Goal: Communication & Community: Answer question/provide support

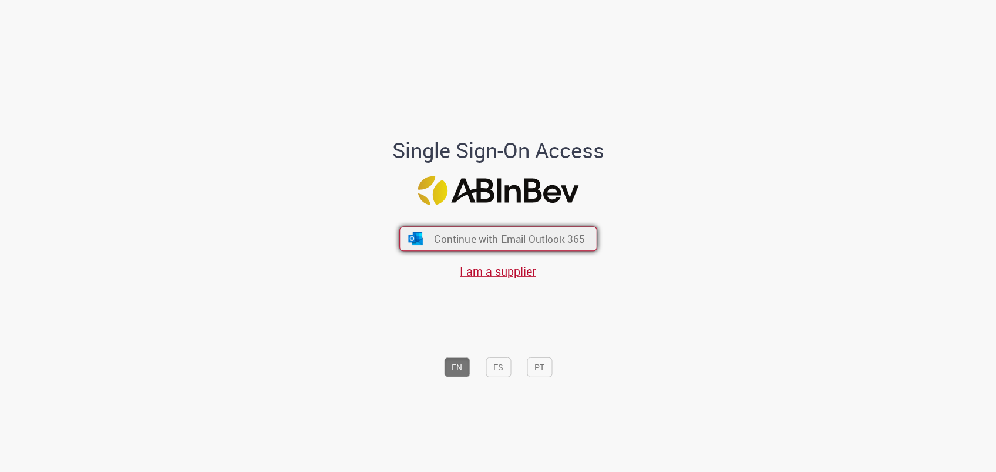
click at [447, 241] on span "Continue with Email Outlook 365" at bounding box center [509, 239] width 151 height 14
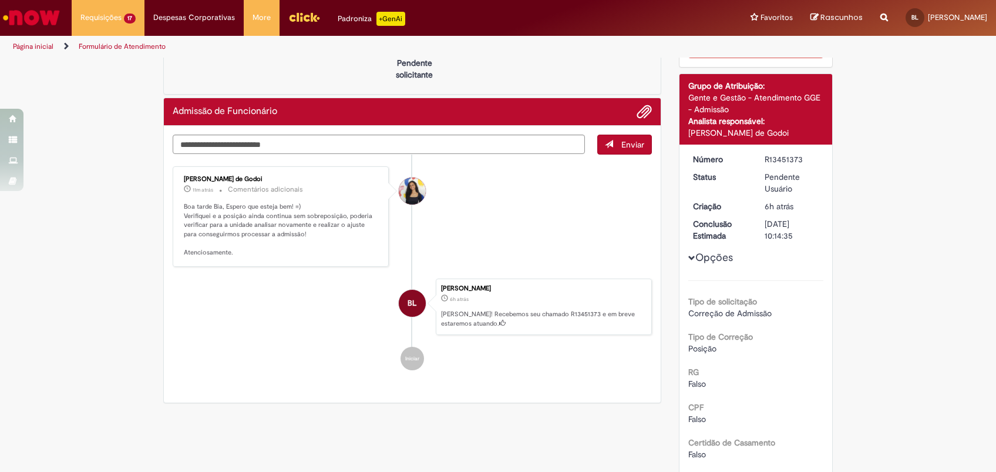
scroll to position [48, 0]
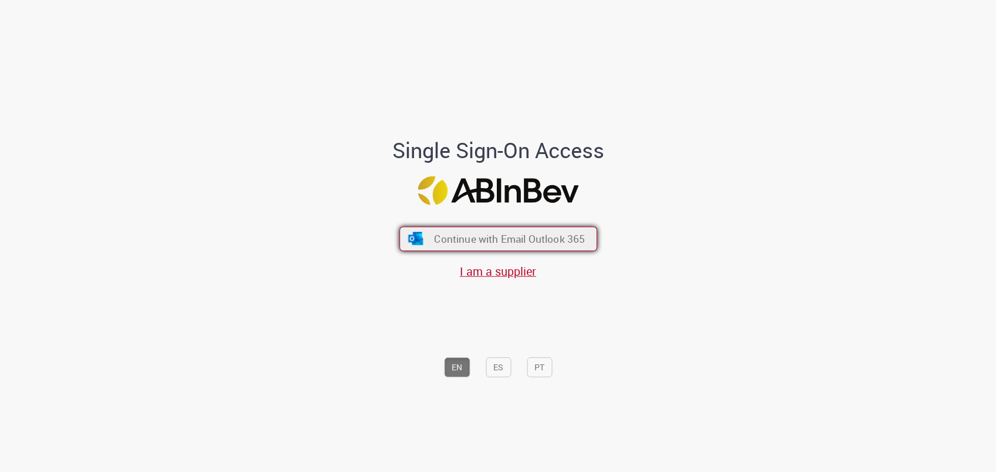
click at [493, 239] on span "Continue with Email Outlook 365" at bounding box center [509, 239] width 151 height 14
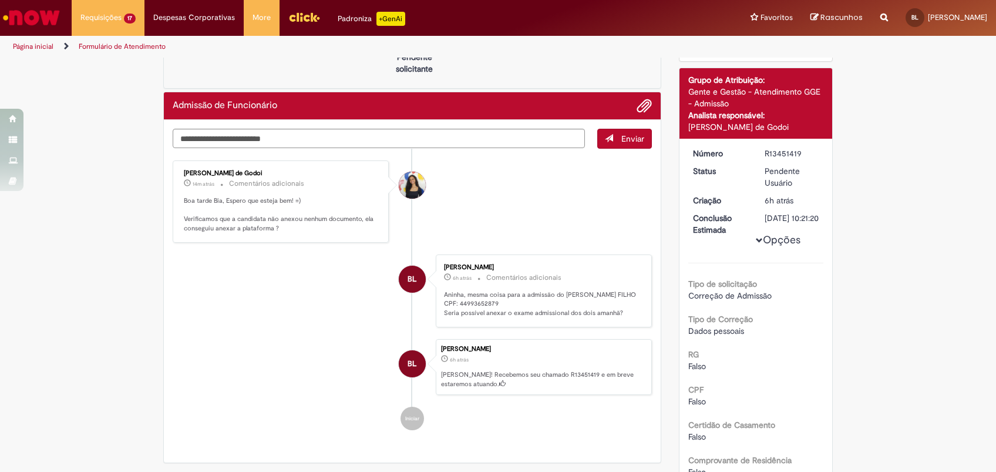
scroll to position [61, 0]
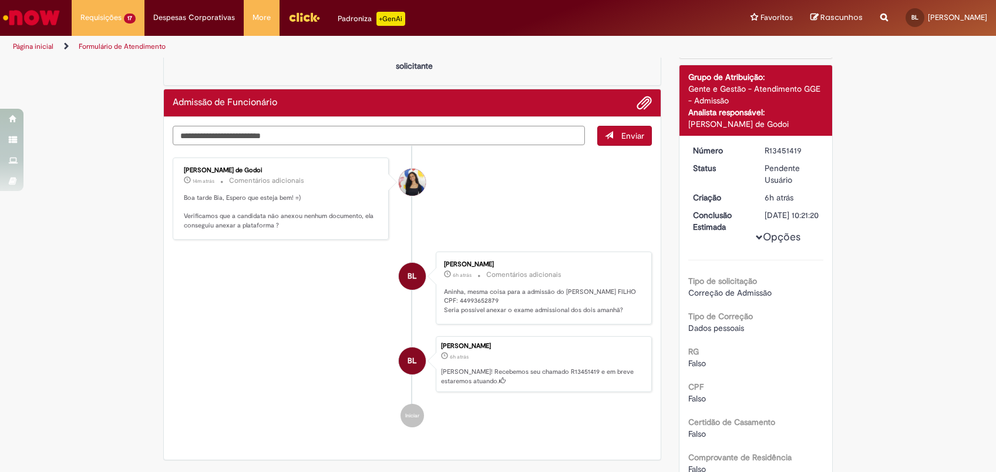
click at [323, 132] on textarea "Digite sua mensagem aqui..." at bounding box center [379, 136] width 412 height 20
type textarea "**********"
click at [635, 141] on button "Enviar" at bounding box center [625, 136] width 55 height 20
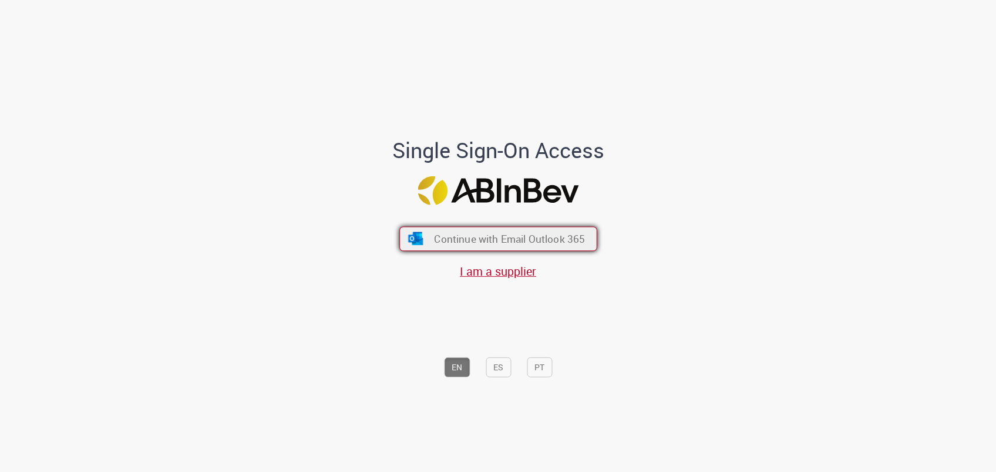
click at [493, 237] on span "Continue with Email Outlook 365" at bounding box center [509, 239] width 151 height 14
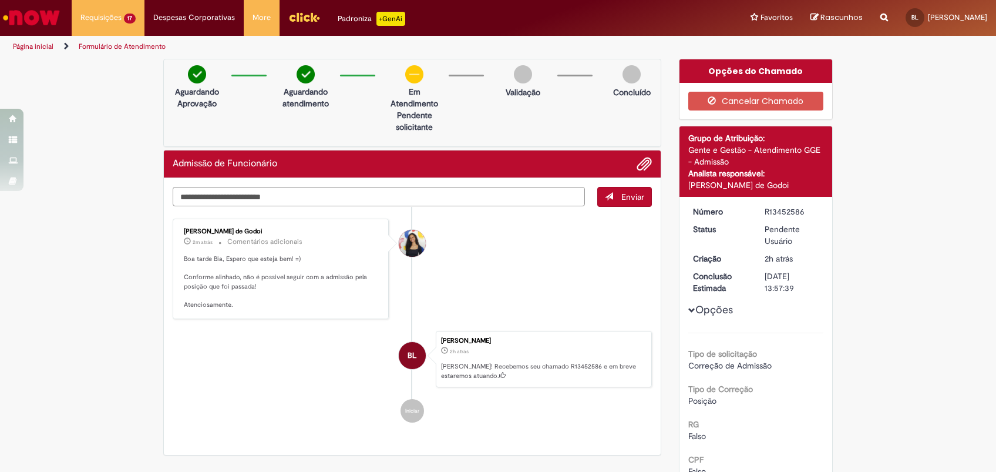
click at [368, 197] on textarea "Digite sua mensagem aqui..." at bounding box center [379, 197] width 412 height 20
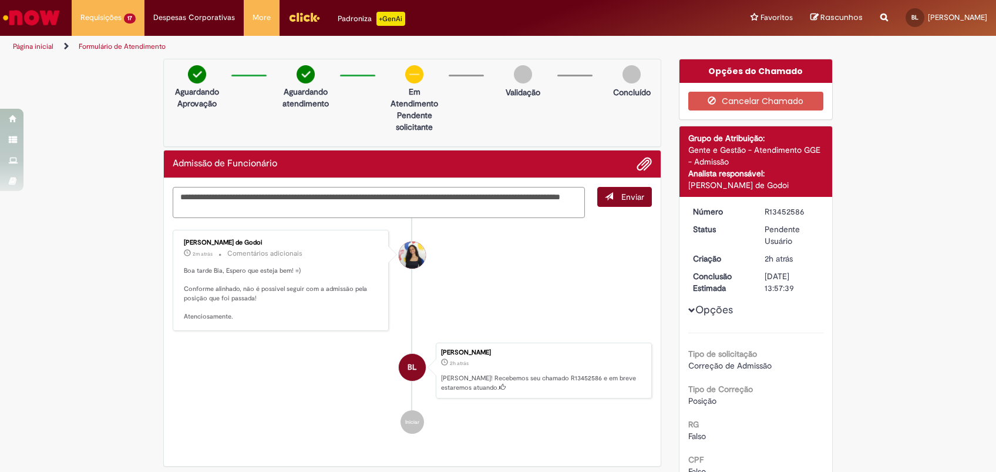
type textarea "**********"
click at [622, 197] on span "Enviar" at bounding box center [633, 197] width 23 height 11
